Goal: Download file/media

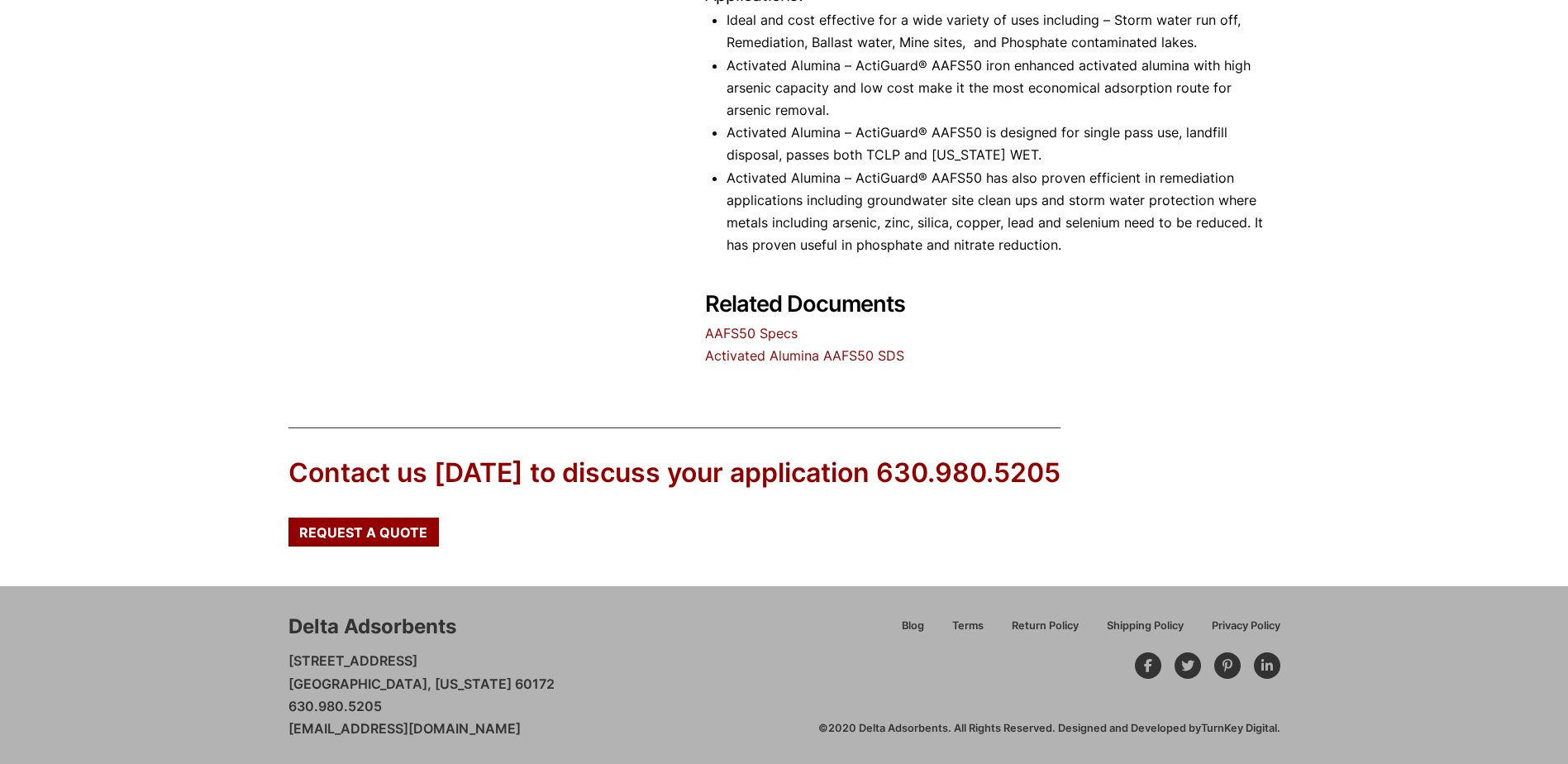
scroll to position [1046, 0]
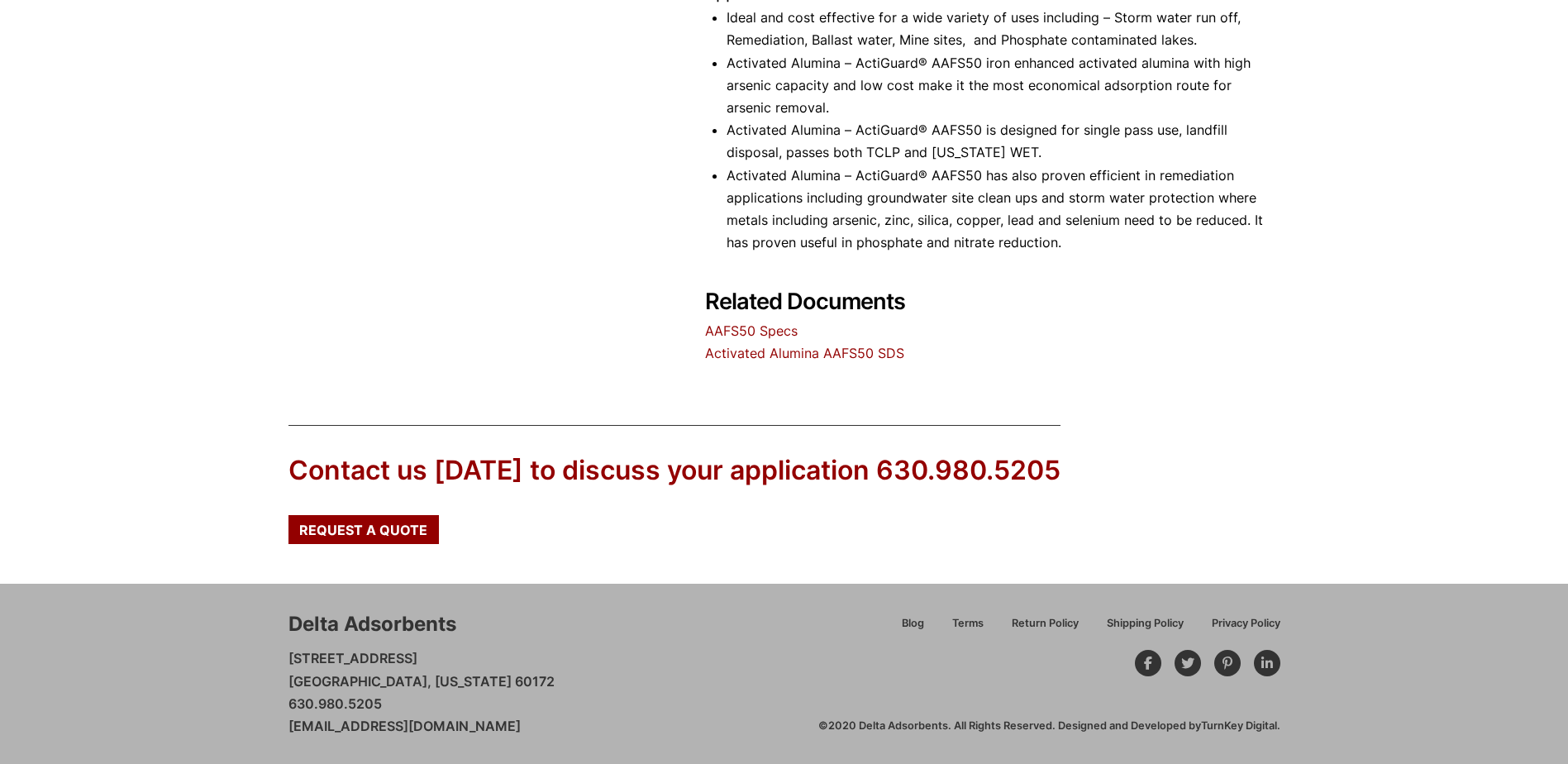
click at [785, 350] on link "Activated Alumina AAFS50 SDS" at bounding box center [805, 352] width 199 height 17
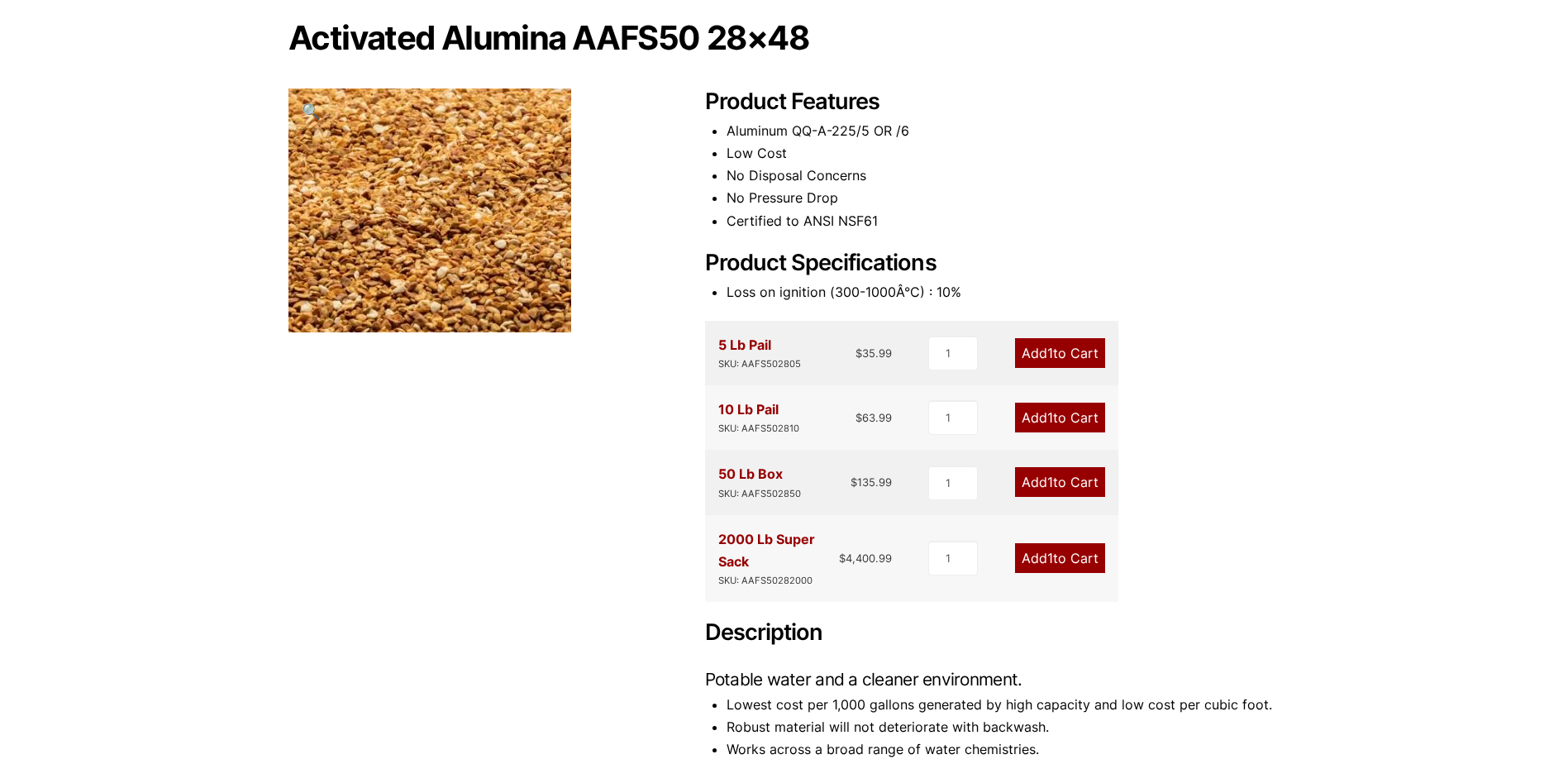
scroll to position [137, 0]
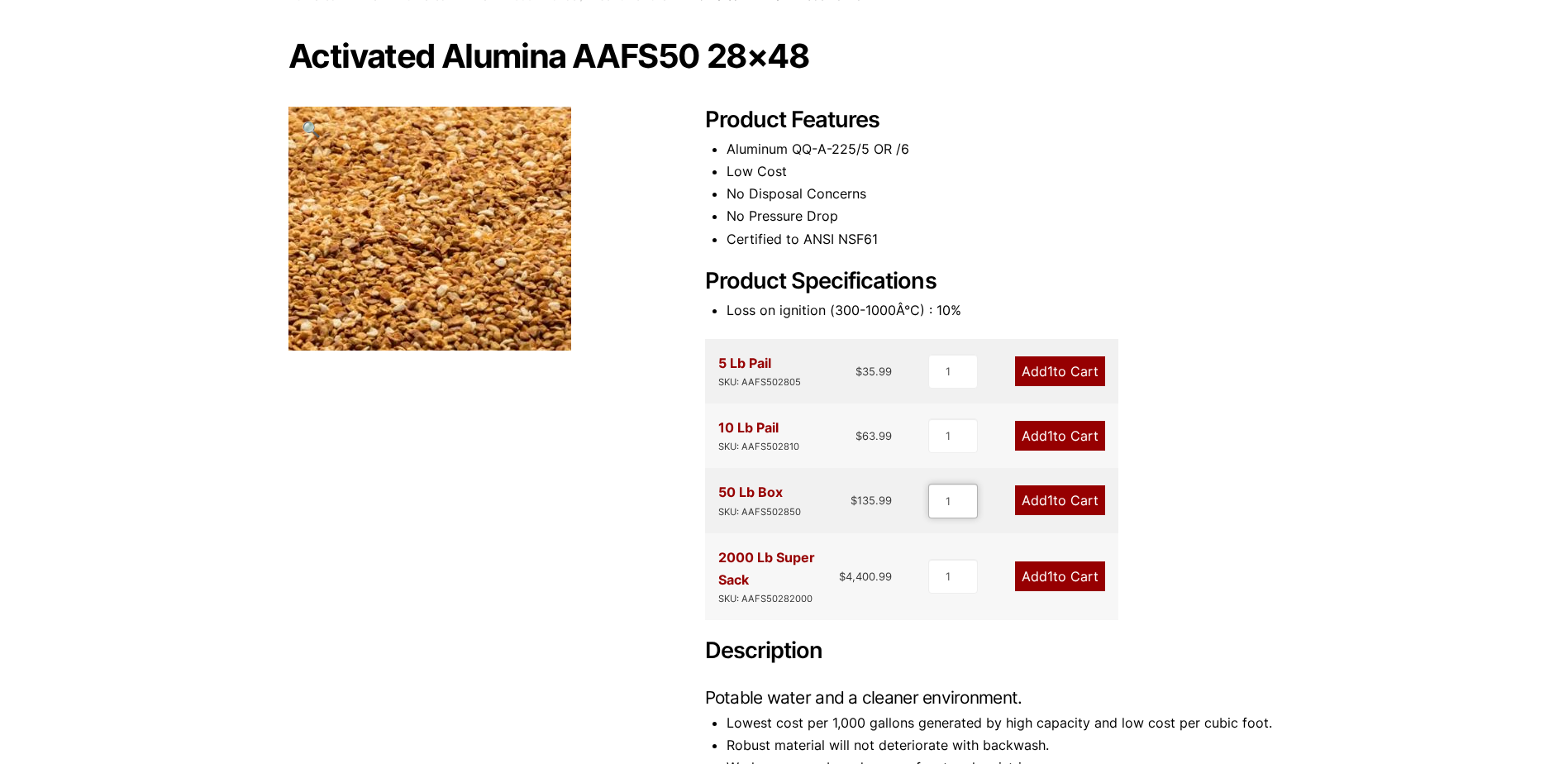
click at [950, 494] on input "1" at bounding box center [953, 501] width 50 height 35
type input "4"
click at [575, 561] on div "Activated Alumina AAFS50 28×48 🔍 Product Features Aluminum QQ-A-225/5 OR /6 Low…" at bounding box center [784, 656] width 992 height 1236
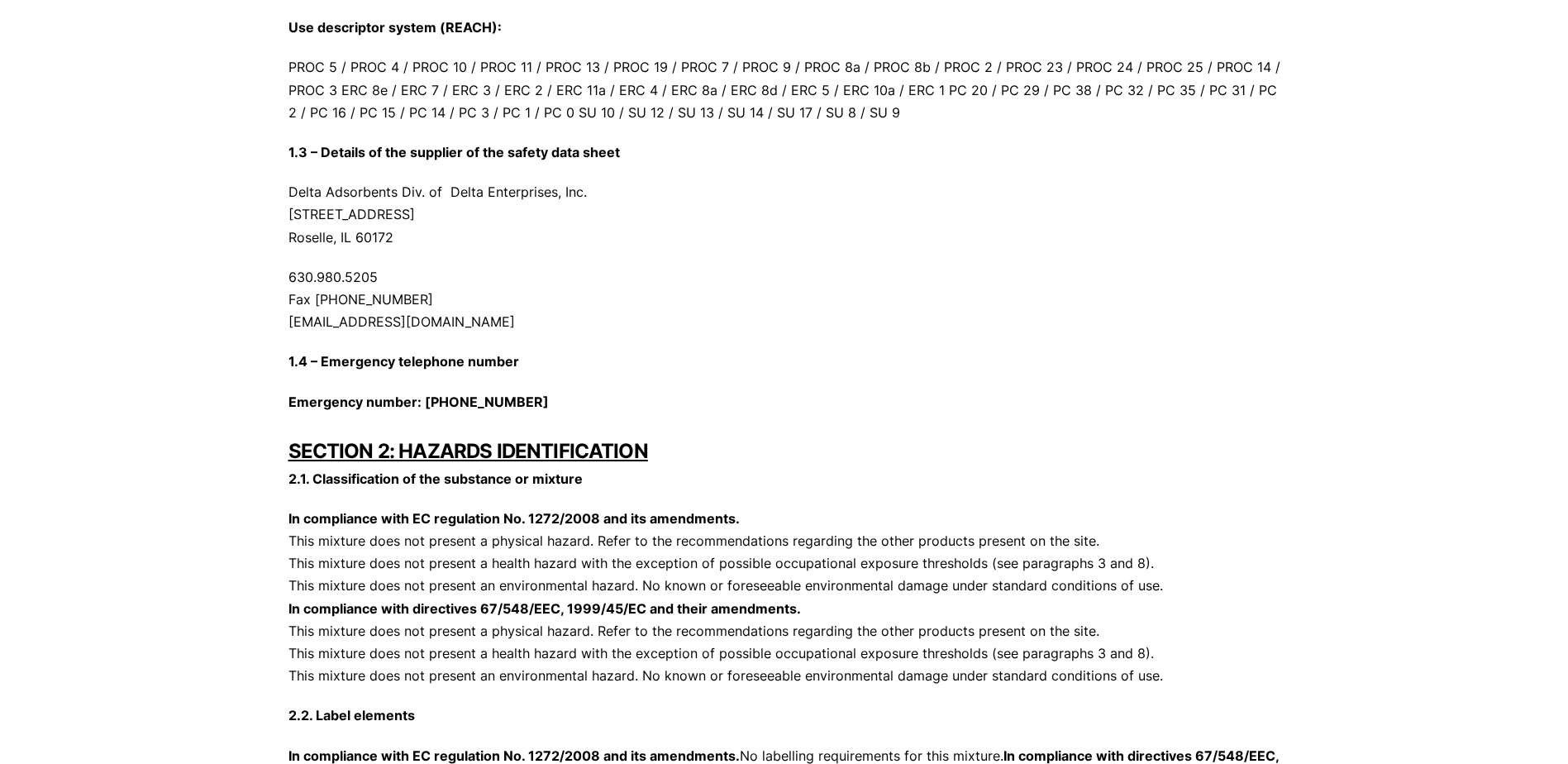
scroll to position [744, 0]
